Goal: Task Accomplishment & Management: Complete application form

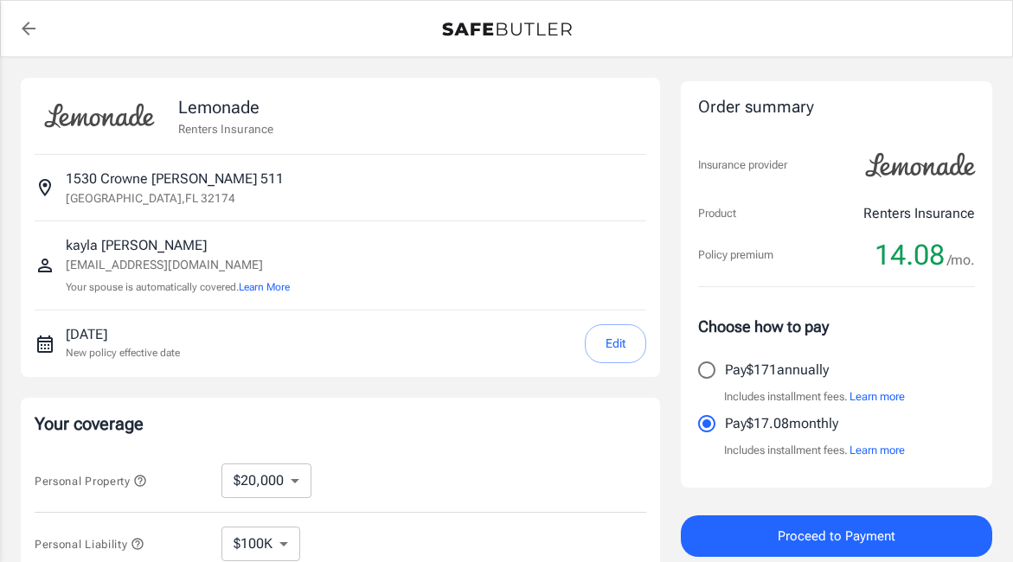
select select "20000"
select select "500"
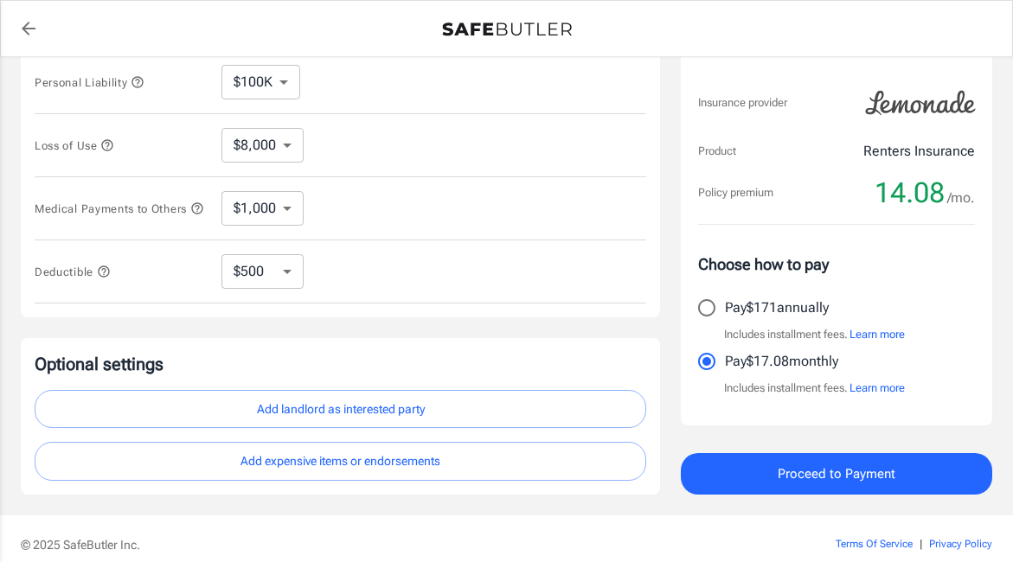
scroll to position [315, 0]
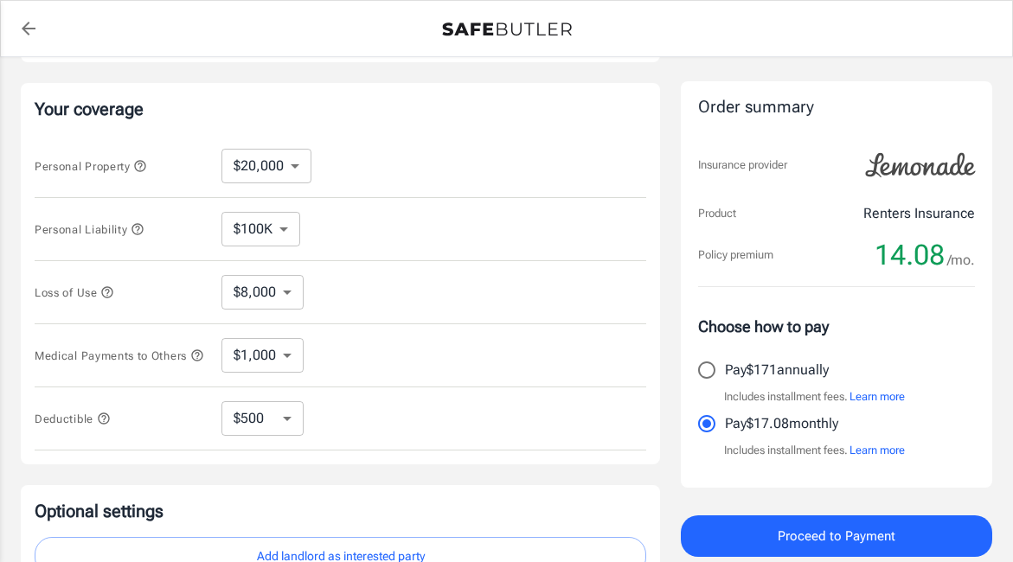
click at [279, 173] on select "$10,000 $20,000 $30,000 $40,000 $50,000 $100K" at bounding box center [267, 166] width 90 height 35
select select "10000"
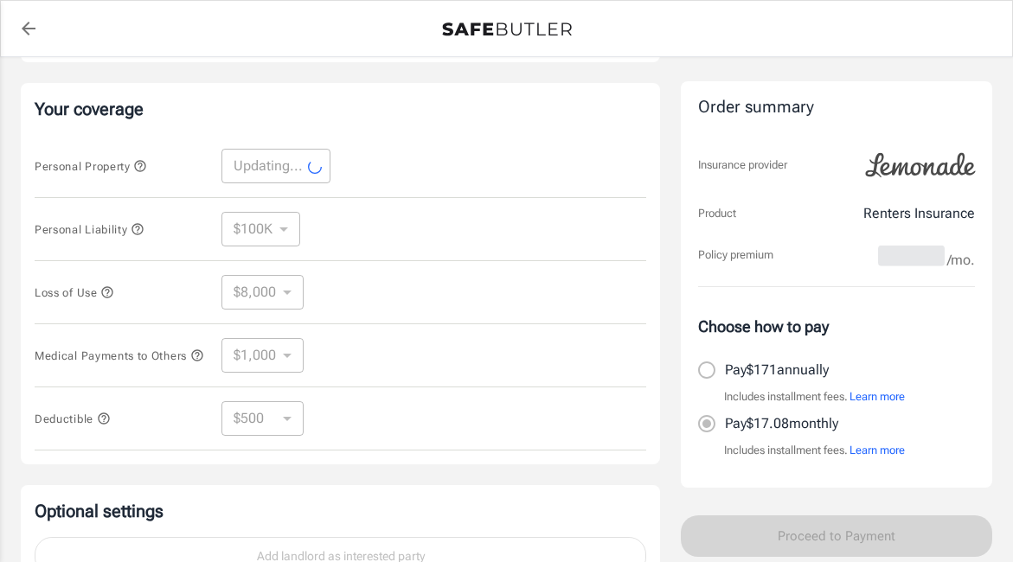
select select "10000"
select select "4000"
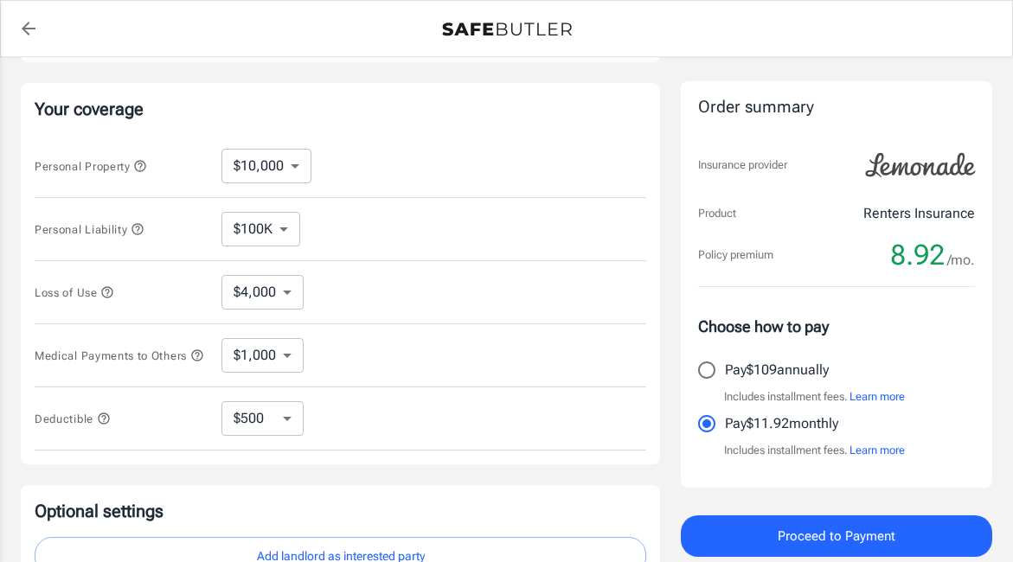
click at [290, 232] on select "$100K $200K $300K $400K $500K" at bounding box center [261, 229] width 79 height 35
click at [284, 286] on select "$4,000" at bounding box center [263, 292] width 82 height 35
click at [290, 345] on select "$1,000 $2,000 $3,000 $4,000 $5,000" at bounding box center [263, 355] width 82 height 35
click at [290, 435] on select "$250 $500 $1,000" at bounding box center [263, 419] width 82 height 35
select select "250"
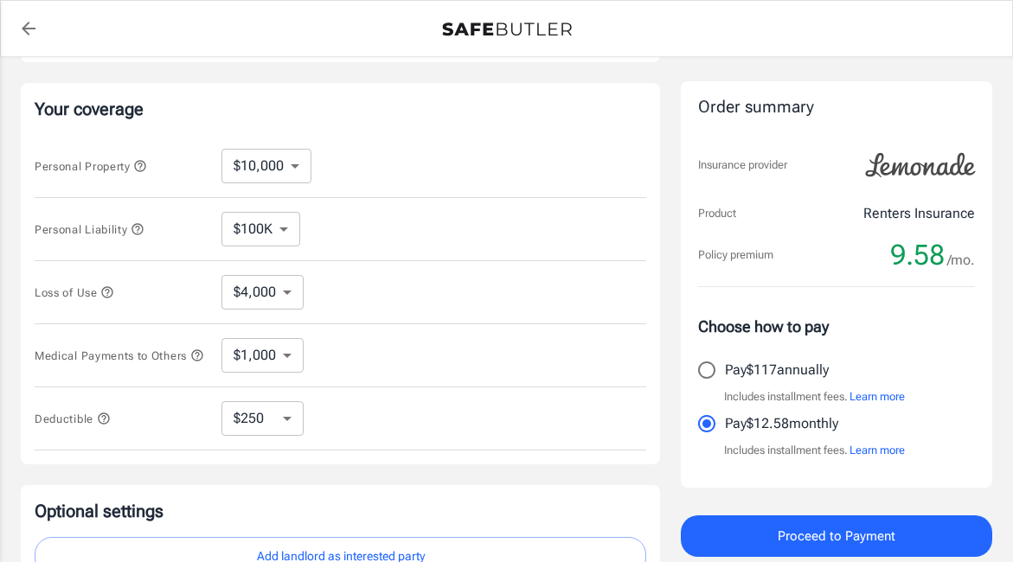
click at [284, 416] on select "$250 $500 $1,000" at bounding box center [263, 419] width 82 height 35
select select "500"
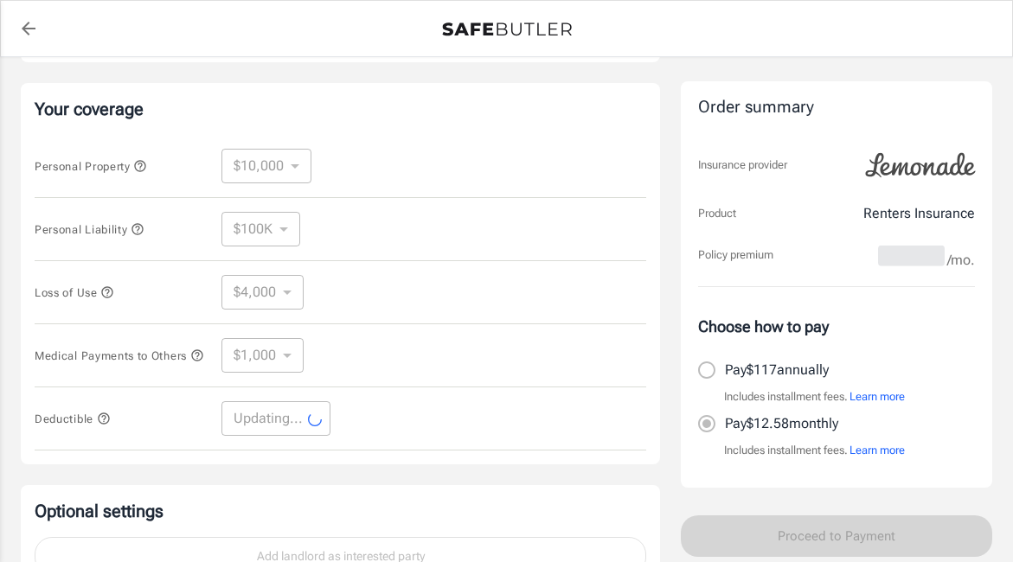
select select "500"
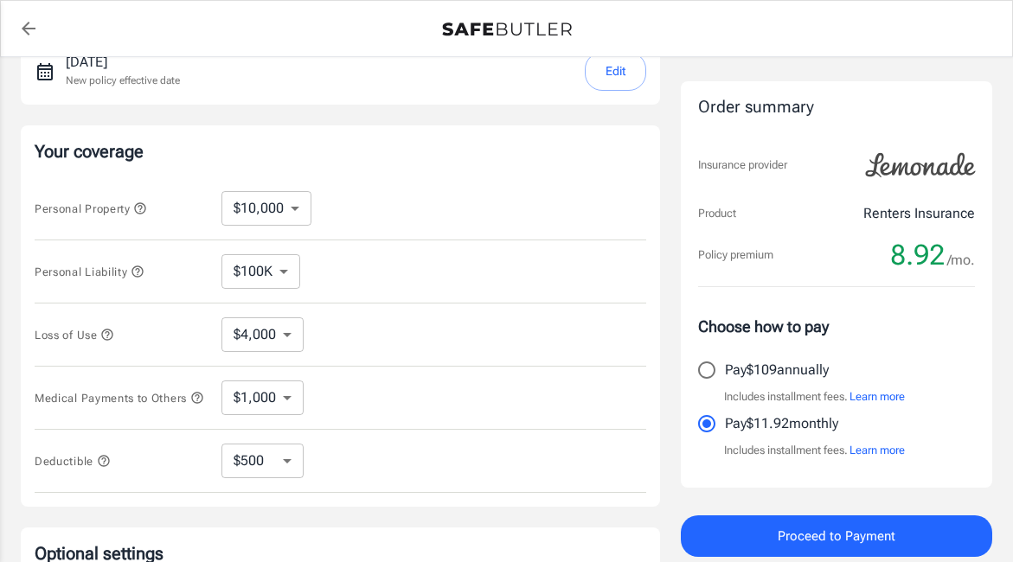
scroll to position [273, 0]
click at [286, 399] on select "$1,000 $2,000 $3,000 $4,000 $5,000" at bounding box center [263, 397] width 82 height 35
click at [281, 267] on select "$100K $200K $300K $400K $500K" at bounding box center [261, 271] width 79 height 35
